Goal: Find specific page/section: Find specific page/section

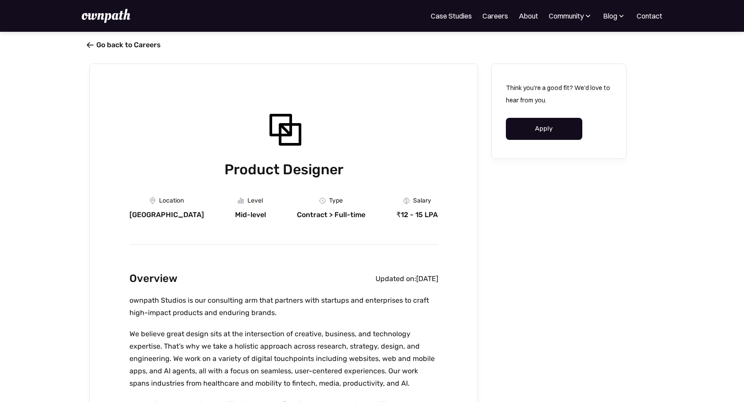
click at [147, 45] on link " Go back to Careers" at bounding box center [125, 45] width 72 height 8
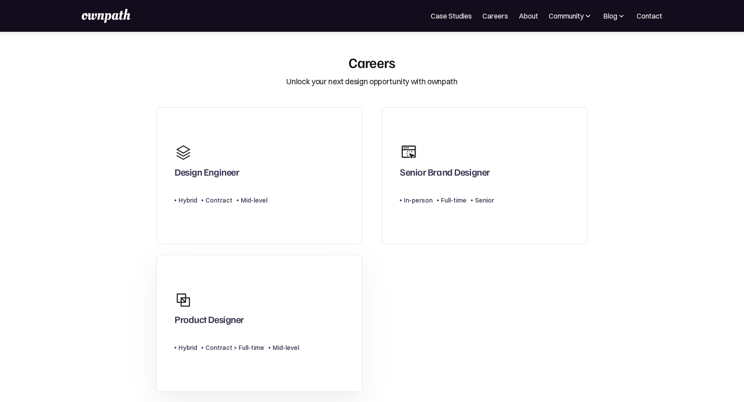
click at [271, 277] on link "Product Designer Type Level Hybrid Contract > Full-time Mid-level" at bounding box center [259, 323] width 206 height 137
